Goal: Task Accomplishment & Management: Use online tool/utility

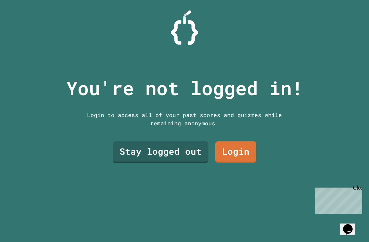
click at [149, 163] on link "Stay logged out" at bounding box center [161, 152] width 96 height 22
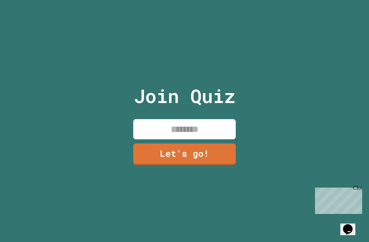
click at [207, 132] on input at bounding box center [184, 129] width 103 height 20
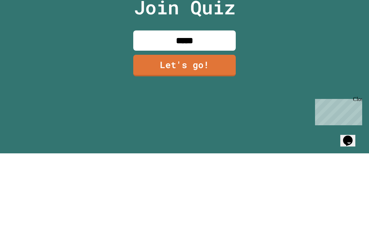
type input "******"
click at [145, 143] on link "Let's go!" at bounding box center [184, 154] width 103 height 22
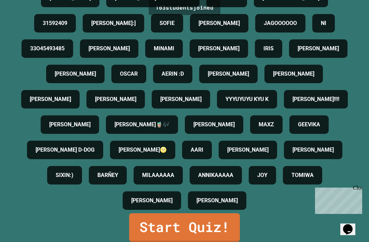
scroll to position [524, 0]
click at [162, 222] on link "Start Quiz!" at bounding box center [184, 227] width 111 height 29
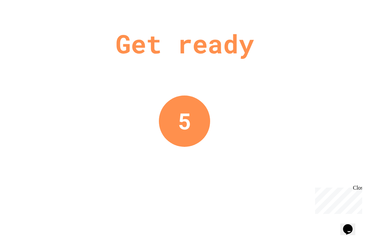
scroll to position [0, 0]
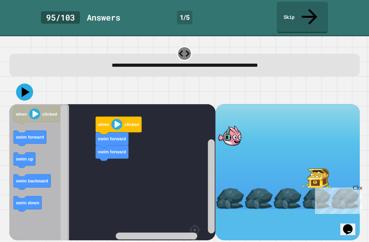
click at [27, 134] on text "swim forward" at bounding box center [30, 136] width 28 height 5
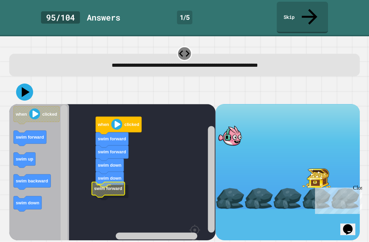
click at [115, 181] on icon "Blockly Workspace" at bounding box center [108, 188] width 33 height 15
click at [22, 83] on icon at bounding box center [24, 91] width 17 height 17
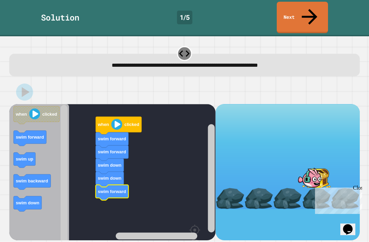
click at [298, 10] on link "Next" at bounding box center [302, 17] width 51 height 31
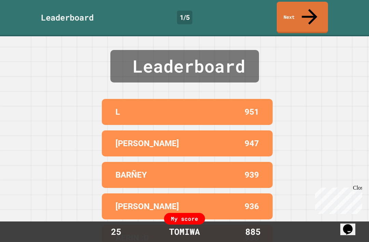
click at [303, 2] on link "Next" at bounding box center [302, 17] width 51 height 31
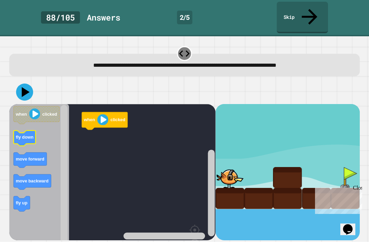
click at [20, 134] on text "fly down" at bounding box center [25, 136] width 18 height 5
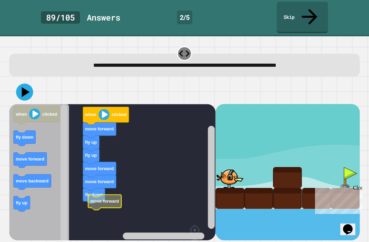
click at [111, 195] on rect "Blockly Workspace" at bounding box center [112, 190] width 206 height 173
click at [101, 206] on text "move forward" at bounding box center [97, 208] width 29 height 5
click at [28, 83] on icon at bounding box center [24, 91] width 17 height 17
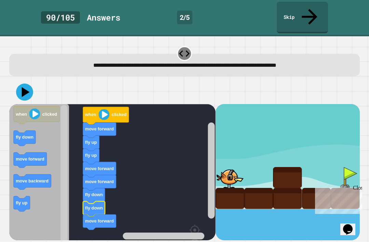
click at [20, 83] on icon at bounding box center [24, 91] width 17 height 17
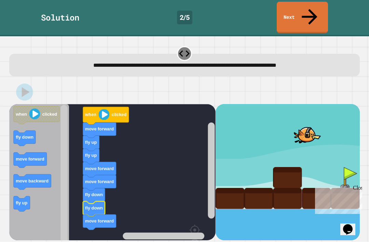
click at [301, 9] on link "Next" at bounding box center [302, 17] width 51 height 31
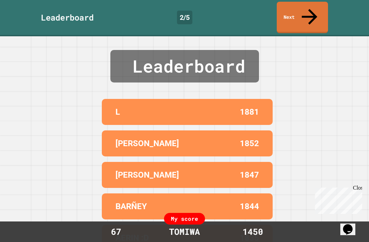
click at [324, 8] on link "Next" at bounding box center [302, 17] width 51 height 31
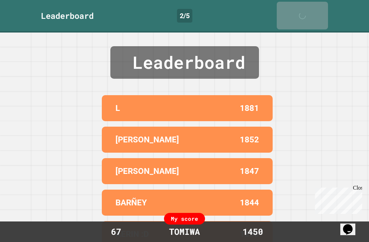
click at [320, 8] on link "Next" at bounding box center [302, 16] width 51 height 28
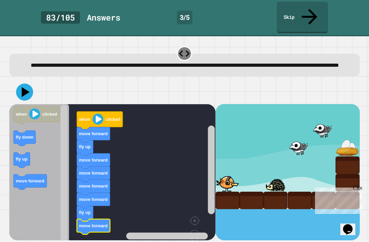
click at [22, 83] on icon at bounding box center [24, 91] width 17 height 17
click at [26, 83] on icon at bounding box center [24, 91] width 17 height 17
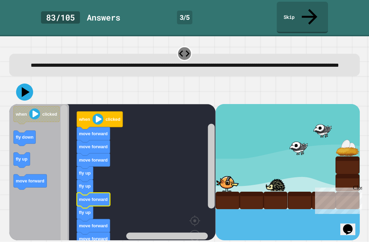
click at [81, 197] on text "move forward" at bounding box center [93, 199] width 29 height 5
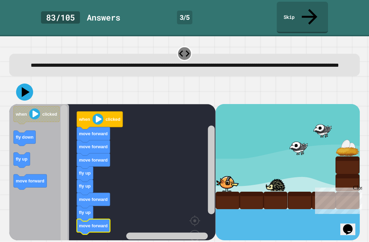
click at [25, 87] on icon at bounding box center [26, 92] width 8 height 10
